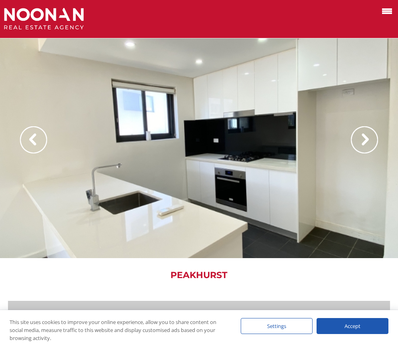
click at [367, 140] on img at bounding box center [364, 139] width 27 height 27
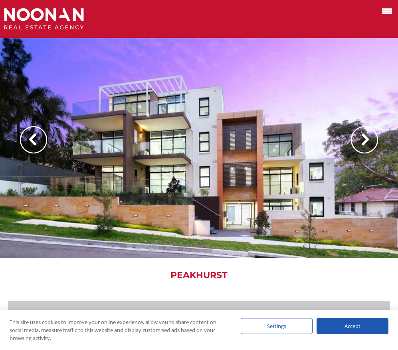
click at [367, 140] on img at bounding box center [364, 139] width 27 height 27
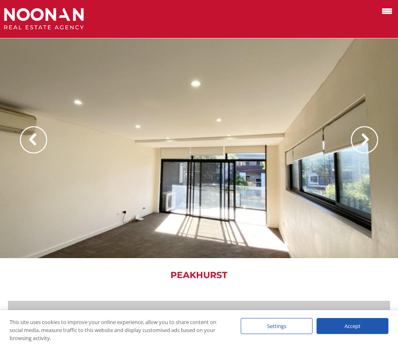
click at [367, 140] on img at bounding box center [364, 139] width 27 height 27
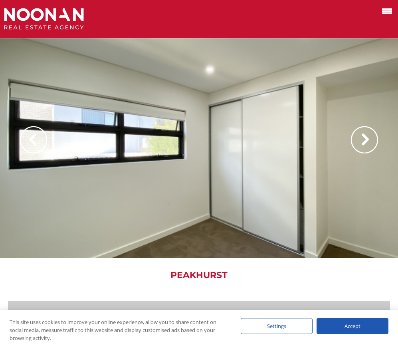
click at [367, 140] on img at bounding box center [364, 139] width 27 height 27
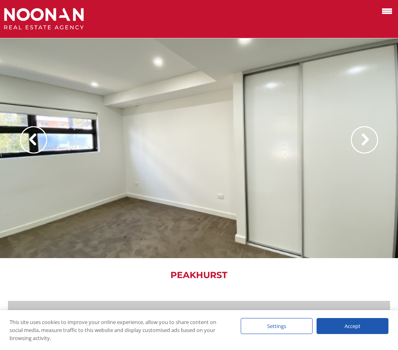
click at [367, 140] on img at bounding box center [364, 139] width 27 height 27
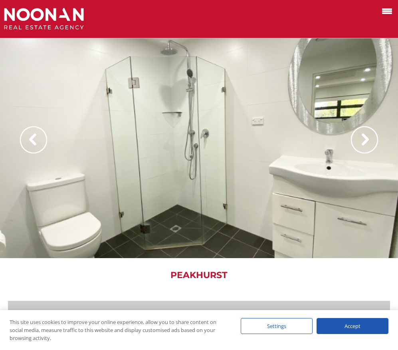
click at [367, 140] on img at bounding box center [364, 139] width 27 height 27
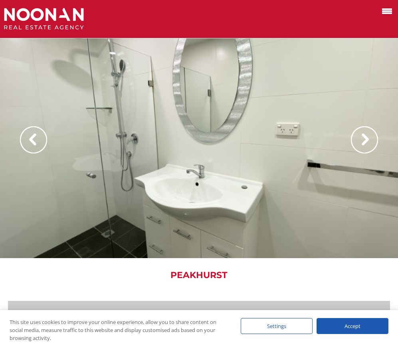
click at [367, 140] on img at bounding box center [364, 139] width 27 height 27
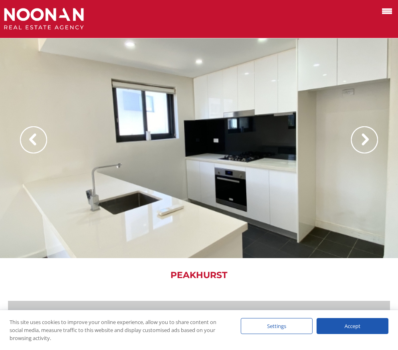
click at [367, 140] on img at bounding box center [364, 139] width 27 height 27
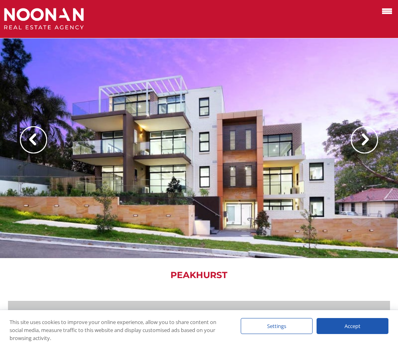
click at [367, 140] on img at bounding box center [364, 139] width 27 height 27
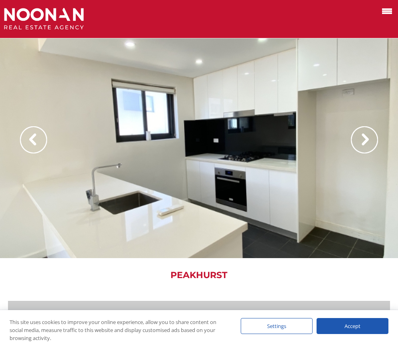
click at [359, 140] on img at bounding box center [364, 139] width 27 height 27
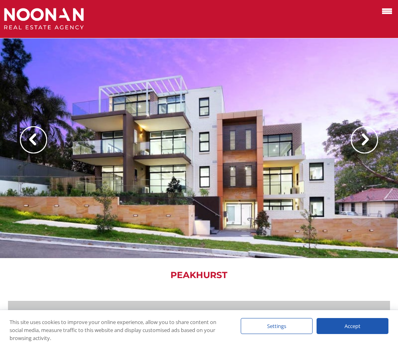
click at [359, 140] on img at bounding box center [364, 139] width 27 height 27
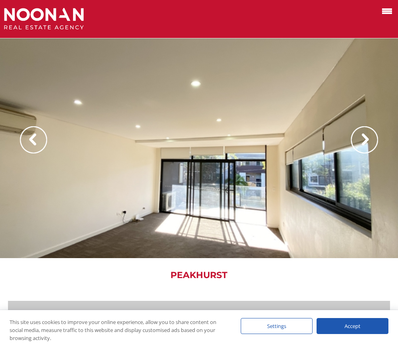
click at [359, 140] on img at bounding box center [364, 139] width 27 height 27
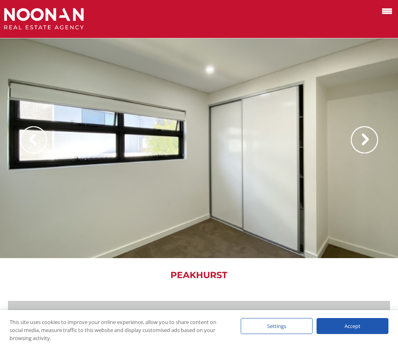
click at [359, 140] on img at bounding box center [364, 139] width 27 height 27
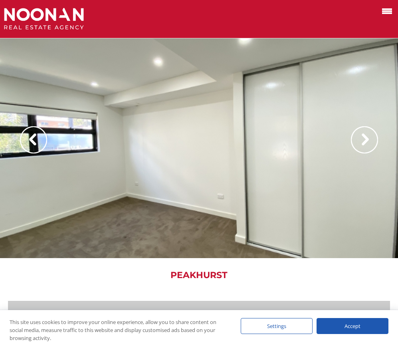
click at [359, 140] on img at bounding box center [364, 139] width 27 height 27
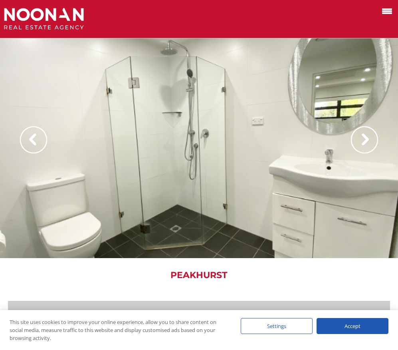
click at [359, 140] on img at bounding box center [364, 139] width 27 height 27
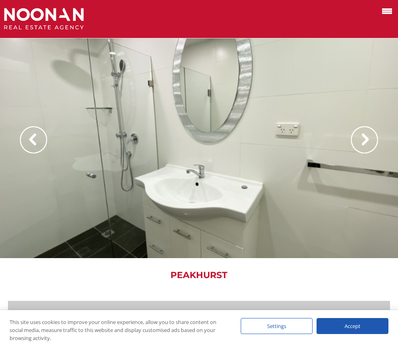
click at [359, 140] on img at bounding box center [364, 139] width 27 height 27
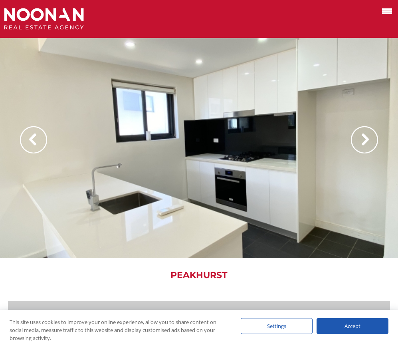
click at [359, 140] on img at bounding box center [364, 139] width 27 height 27
